Goal: Information Seeking & Learning: Learn about a topic

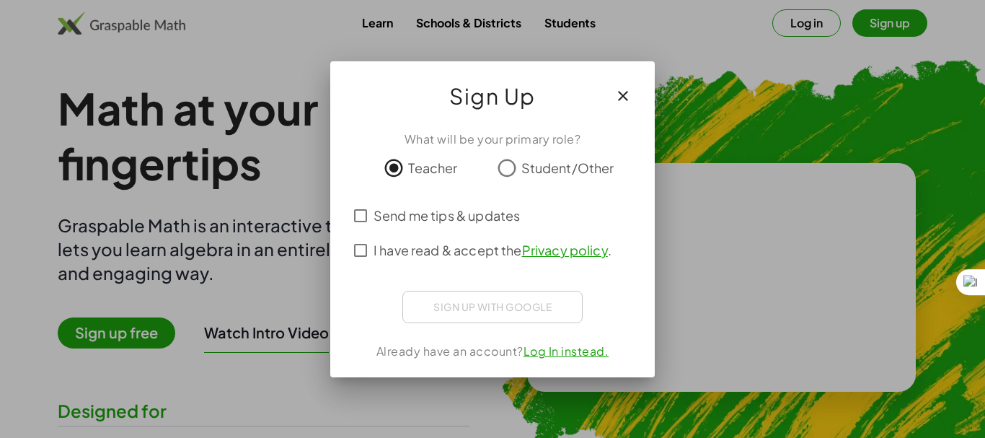
click at [567, 357] on link "Log In instead." at bounding box center [566, 350] width 86 height 15
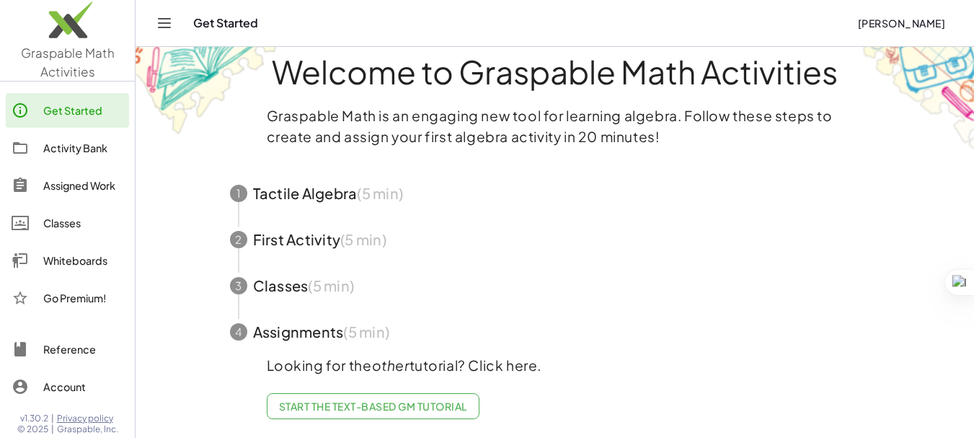
scroll to position [36, 0]
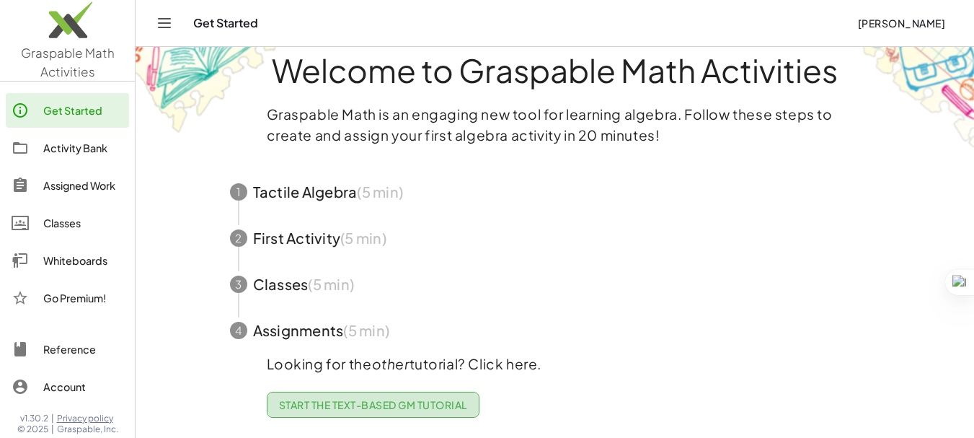
click at [378, 398] on span "Start the Text-based GM Tutorial" at bounding box center [373, 404] width 188 height 13
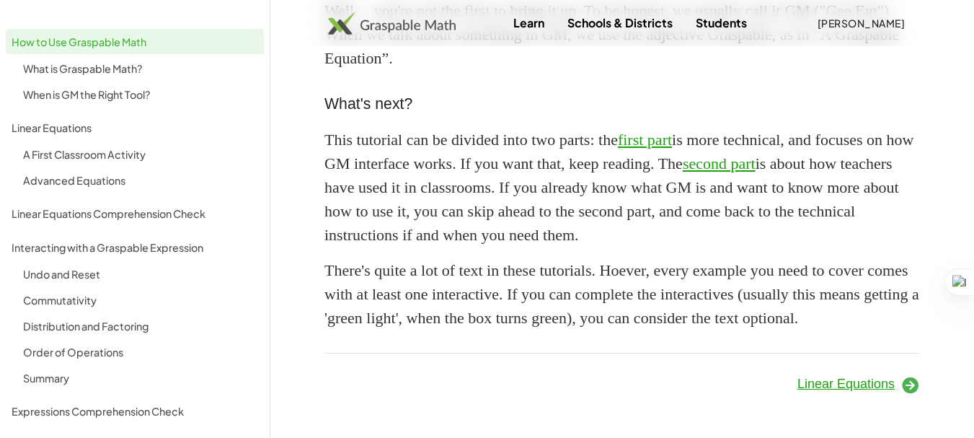
scroll to position [1413, 0]
click at [820, 386] on span "Linear Equations" at bounding box center [845, 383] width 97 height 14
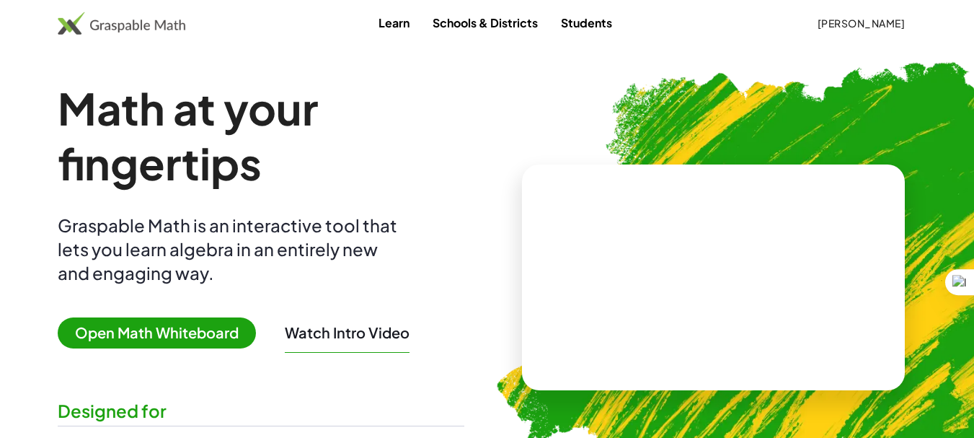
click at [144, 335] on span "Open Math Whiteboard" at bounding box center [157, 332] width 198 height 31
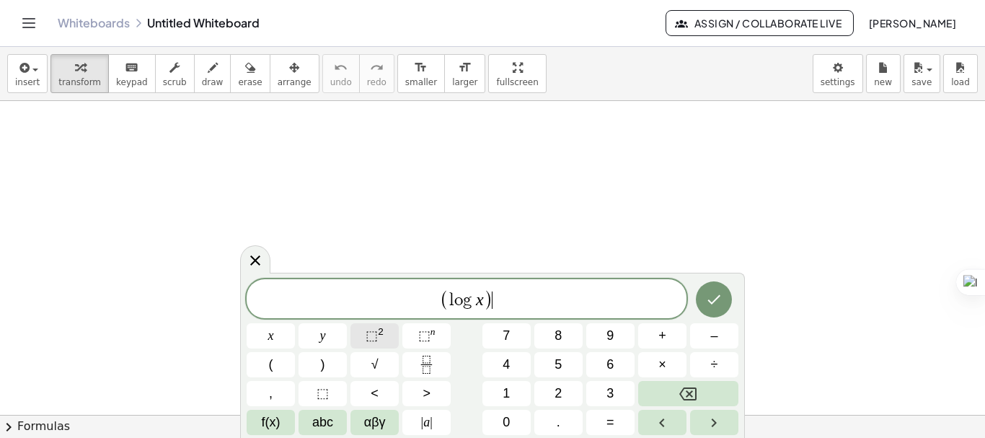
click at [384, 342] on button "⬚ 2" at bounding box center [374, 335] width 48 height 25
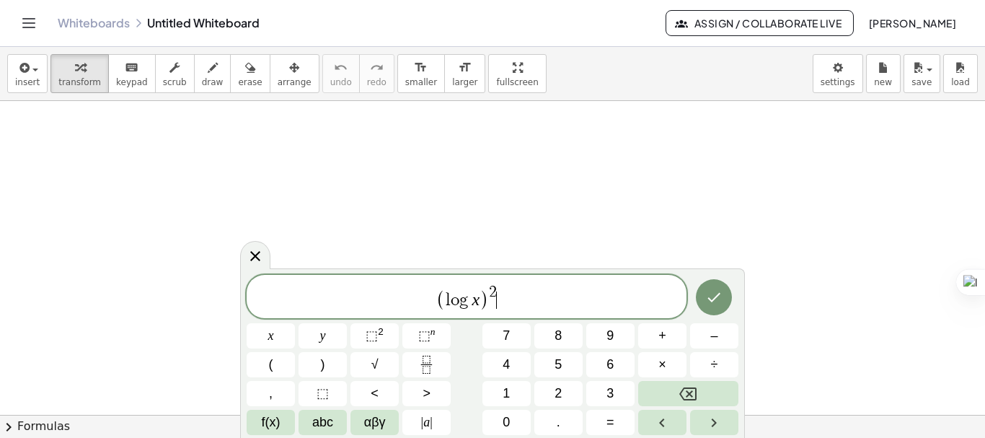
click at [563, 299] on span "( l o g x ) 2 ​" at bounding box center [467, 297] width 440 height 28
click at [494, 304] on span at bounding box center [494, 299] width 8 height 17
click at [539, 308] on span ")" at bounding box center [541, 299] width 9 height 21
click at [699, 295] on button "Done" at bounding box center [714, 297] width 36 height 36
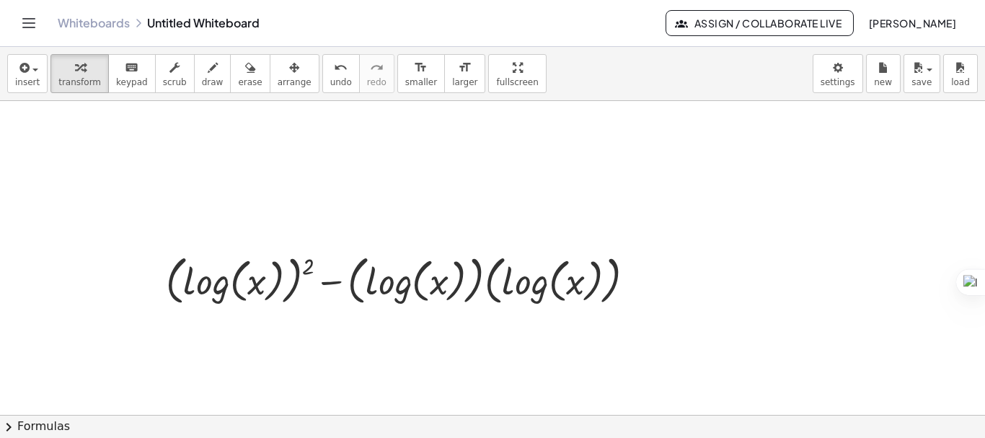
scroll to position [144, 0]
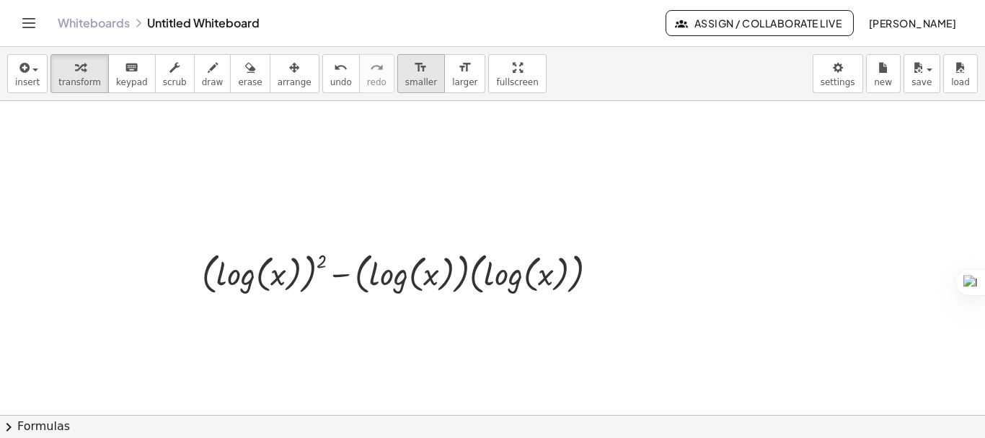
click at [405, 84] on span "smaller" at bounding box center [421, 82] width 32 height 10
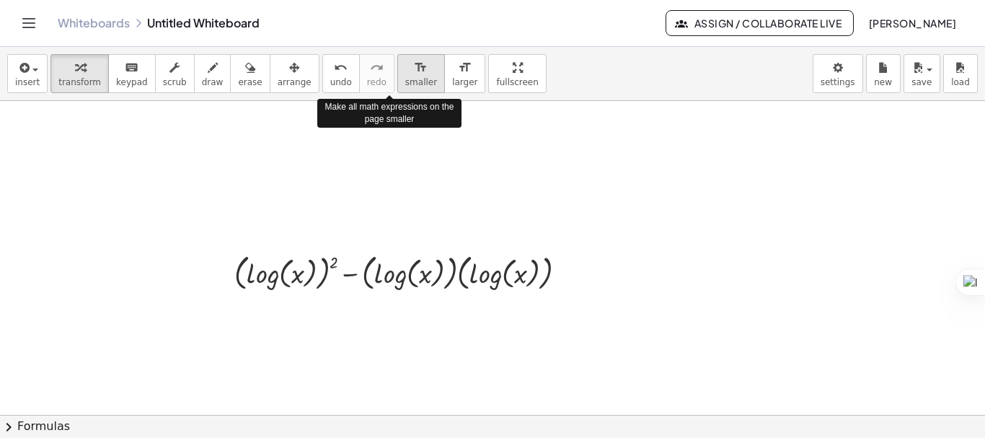
click at [405, 84] on span "smaller" at bounding box center [421, 82] width 32 height 10
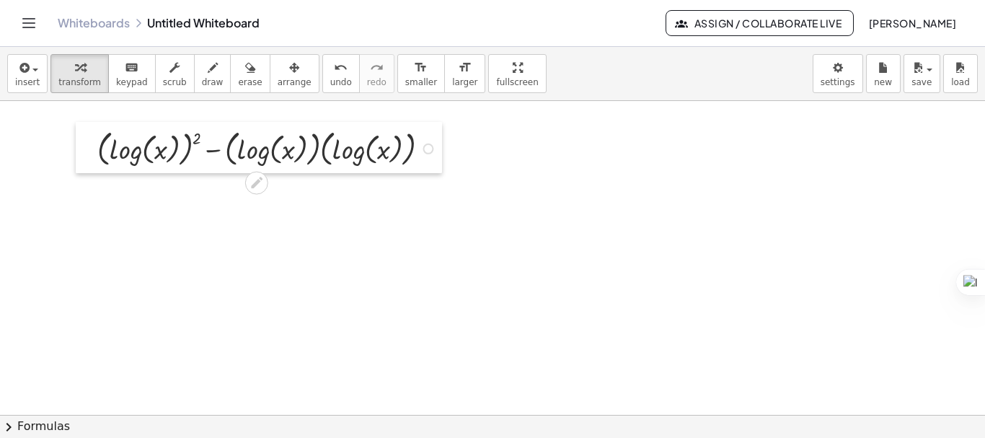
drag, startPoint x: 218, startPoint y: 260, endPoint x: 81, endPoint y: 136, distance: 184.8
click at [81, 136] on div at bounding box center [87, 147] width 22 height 51
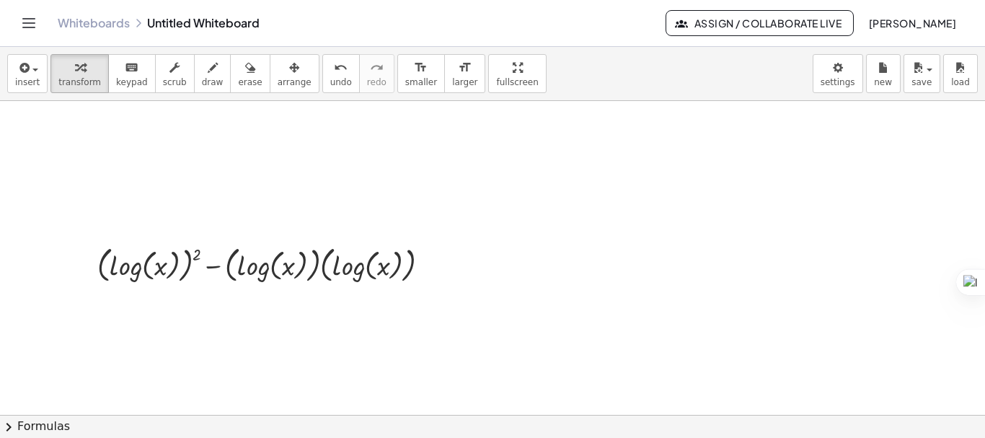
scroll to position [0, 0]
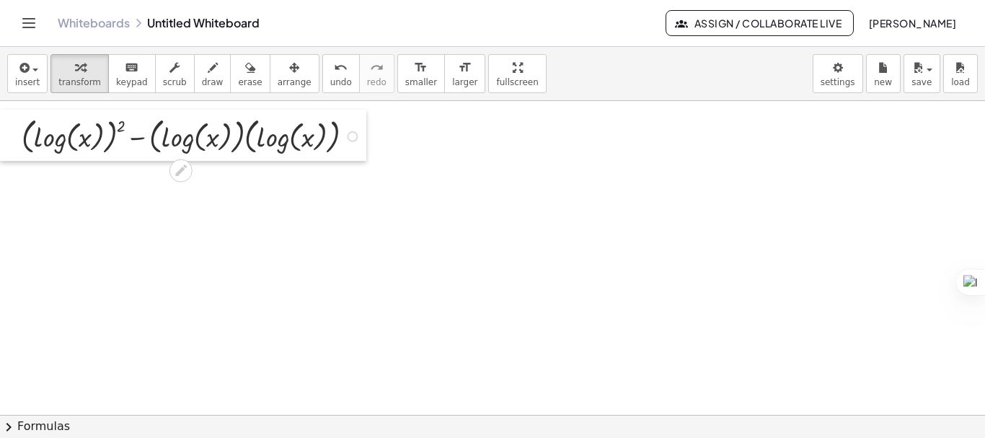
drag, startPoint x: 90, startPoint y: 279, endPoint x: 14, endPoint y: 123, distance: 174.1
click at [14, 123] on div at bounding box center [11, 135] width 22 height 51
click at [136, 138] on div at bounding box center [193, 135] width 358 height 44
